Goal: Information Seeking & Learning: Learn about a topic

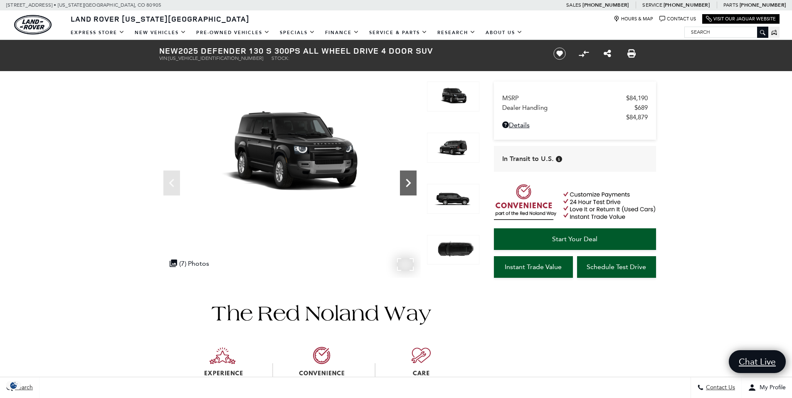
click at [411, 182] on icon "Next" at bounding box center [408, 183] width 17 height 17
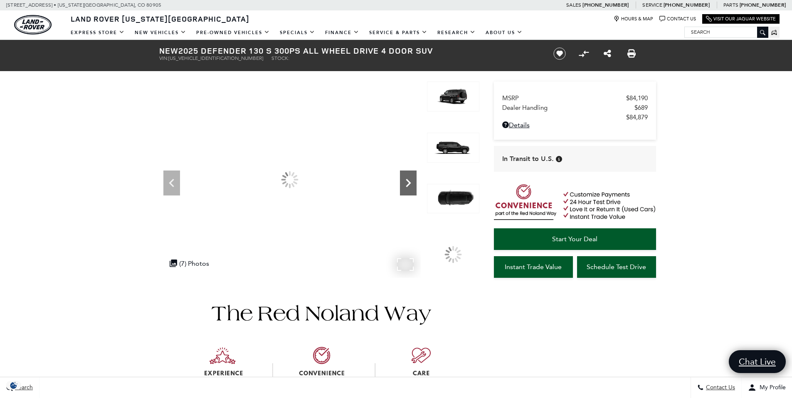
click at [411, 182] on icon "Next" at bounding box center [408, 183] width 17 height 17
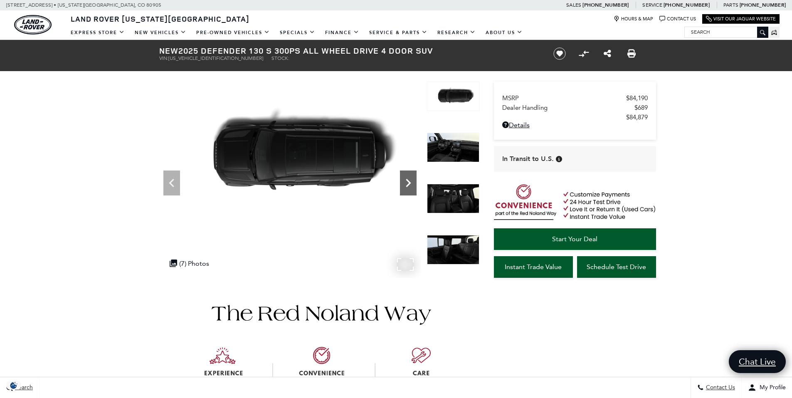
click at [411, 182] on icon "Next" at bounding box center [408, 183] width 17 height 17
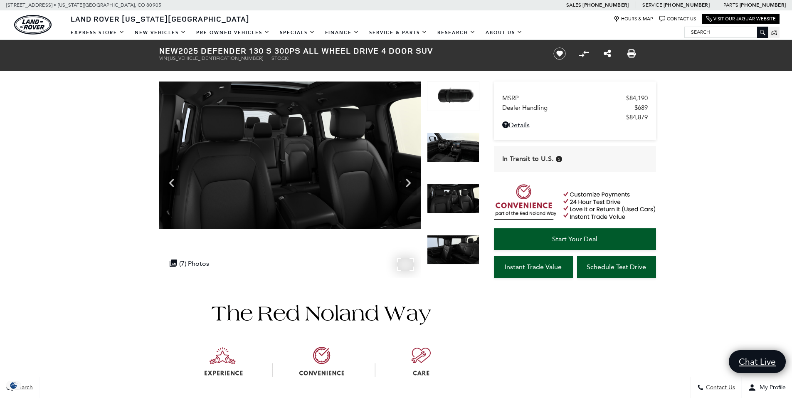
click at [265, 167] on img at bounding box center [289, 154] width 261 height 147
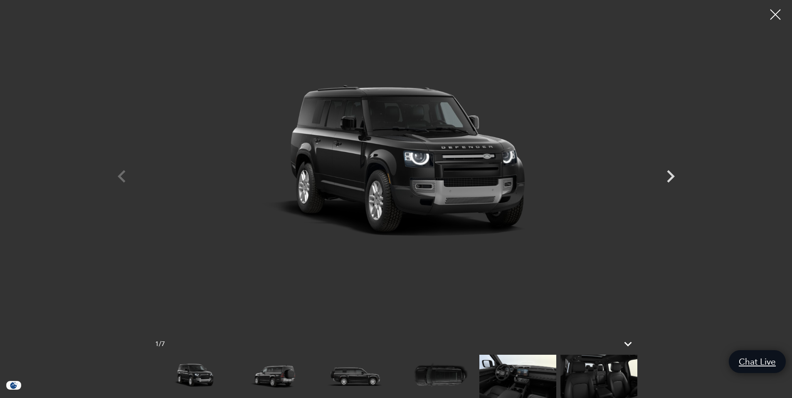
click at [595, 374] on img at bounding box center [598, 376] width 77 height 43
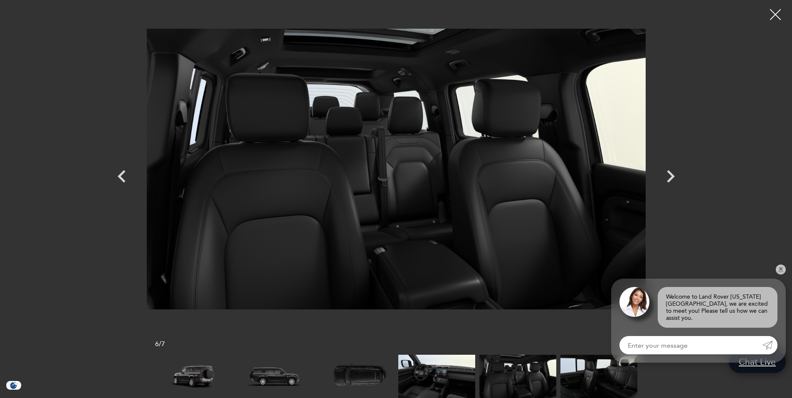
click at [774, 12] on div at bounding box center [775, 15] width 22 height 22
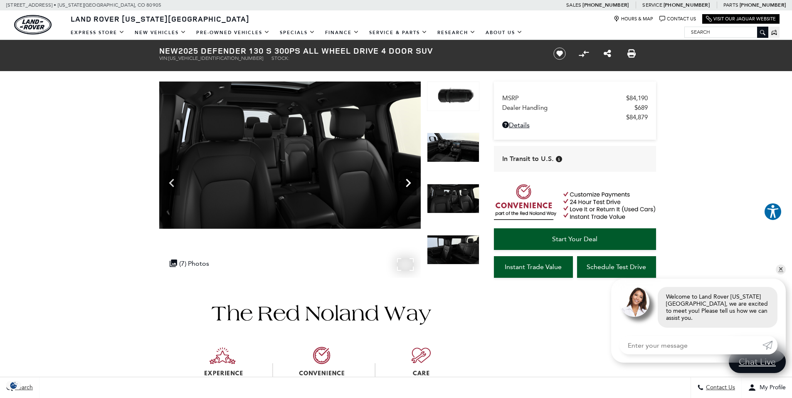
click at [406, 183] on icon "Next" at bounding box center [408, 183] width 17 height 17
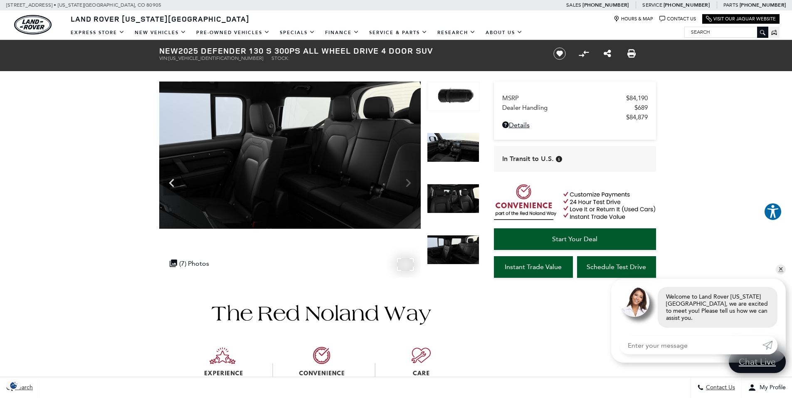
click at [407, 183] on img at bounding box center [289, 154] width 261 height 147
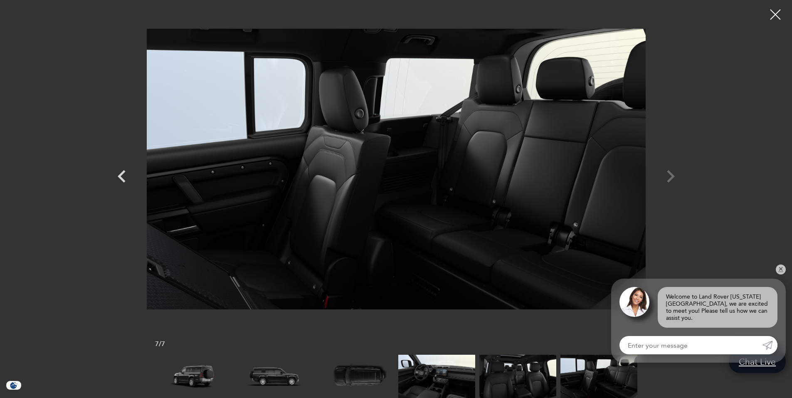
click at [671, 177] on div at bounding box center [396, 168] width 582 height 325
click at [771, 16] on div at bounding box center [775, 14] width 21 height 21
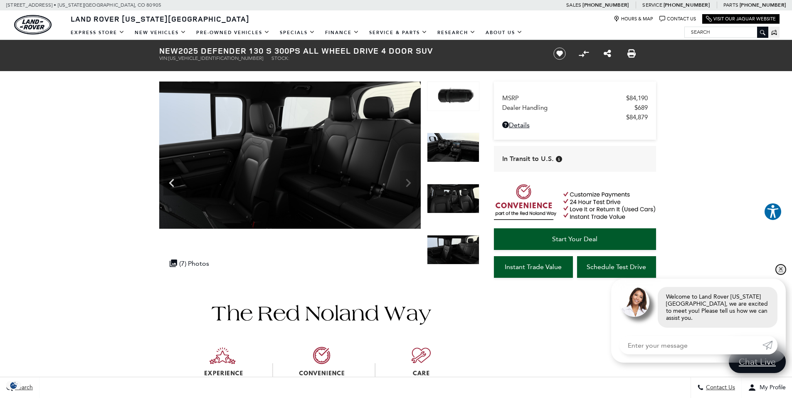
click at [778, 274] on link "✕" at bounding box center [781, 269] width 10 height 10
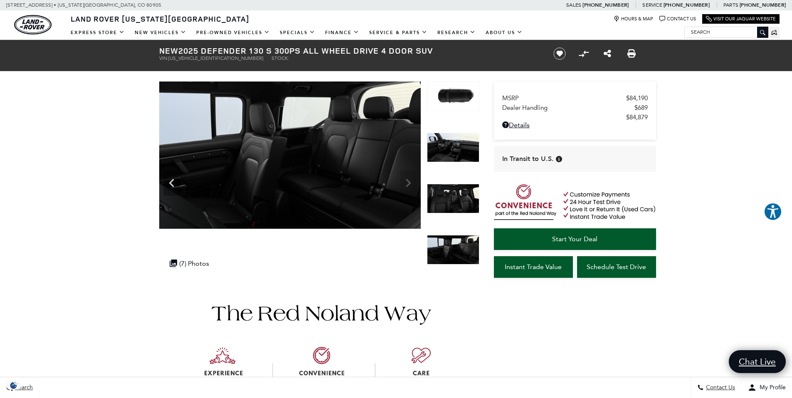
click at [450, 150] on img at bounding box center [453, 148] width 52 height 30
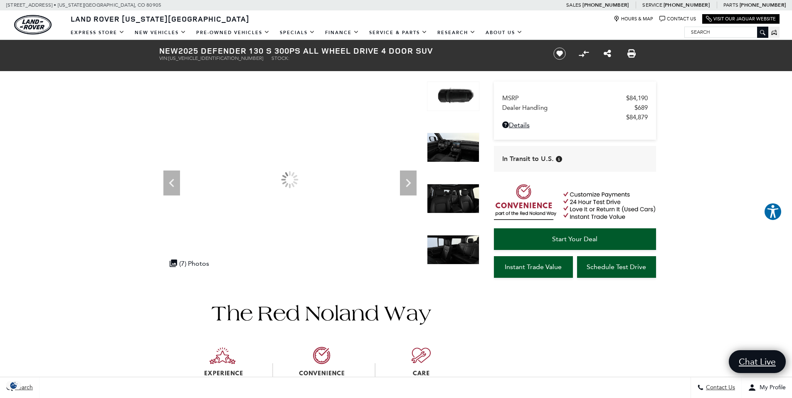
click at [446, 201] on img at bounding box center [453, 199] width 52 height 30
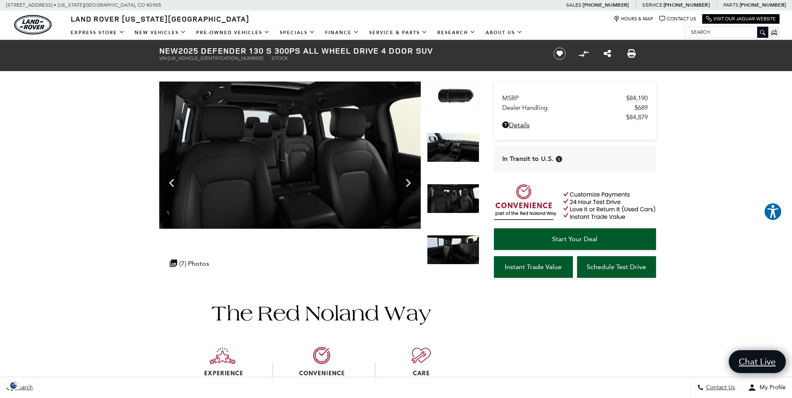
click at [450, 246] on img at bounding box center [453, 250] width 52 height 30
